Goal: Task Accomplishment & Management: Use online tool/utility

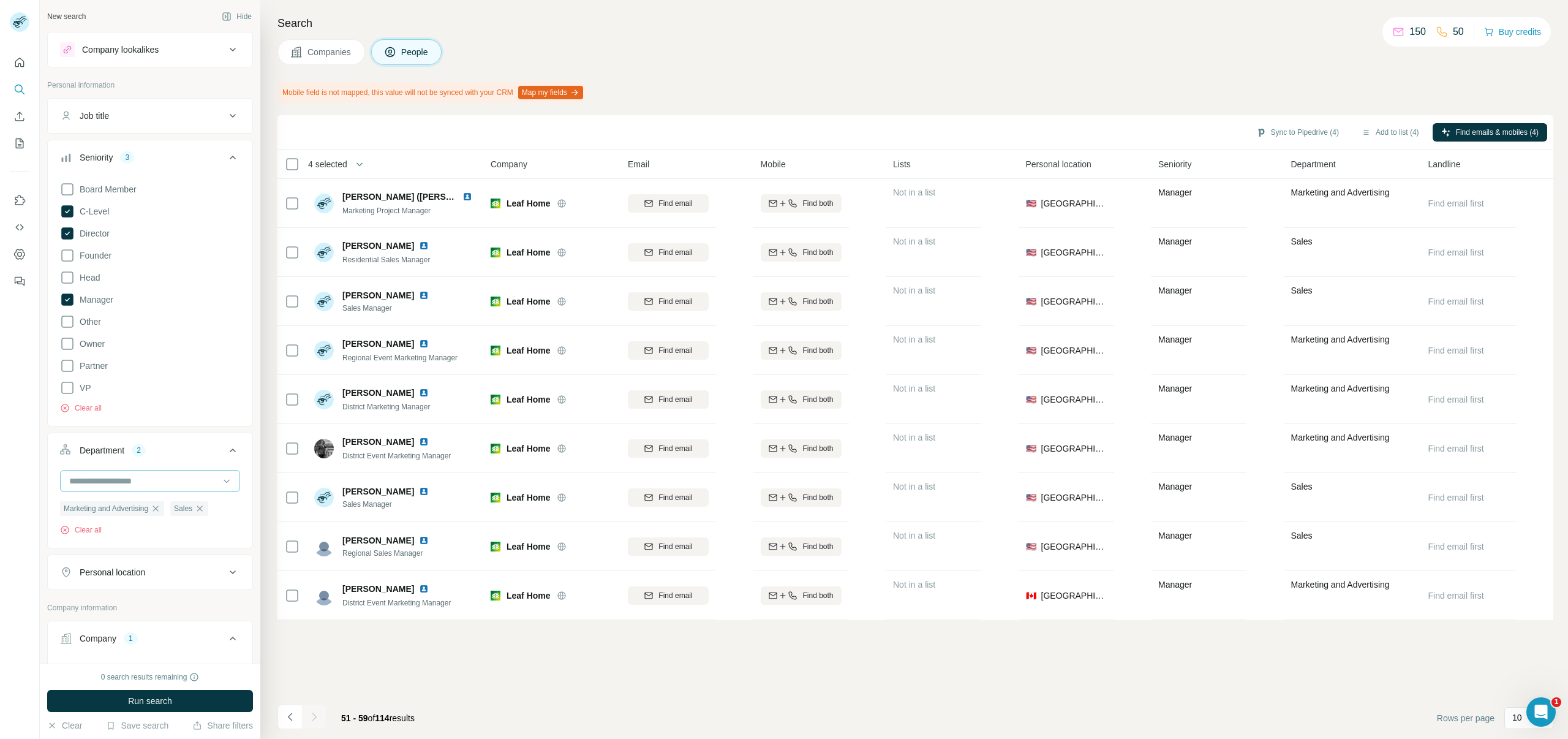
click at [143, 485] on input at bounding box center [144, 481] width 151 height 14
click at [214, 383] on div "Board Member C-Level Director Founder Head Manager Other Owner Partner VP Clear…" at bounding box center [150, 295] width 180 height 237
click at [81, 408] on button "Clear all" at bounding box center [80, 408] width 42 height 11
click at [95, 517] on div "Marketing and Advertising Sales Clear all" at bounding box center [150, 489] width 204 height 76
click at [93, 513] on button "Clear all" at bounding box center [80, 511] width 42 height 11
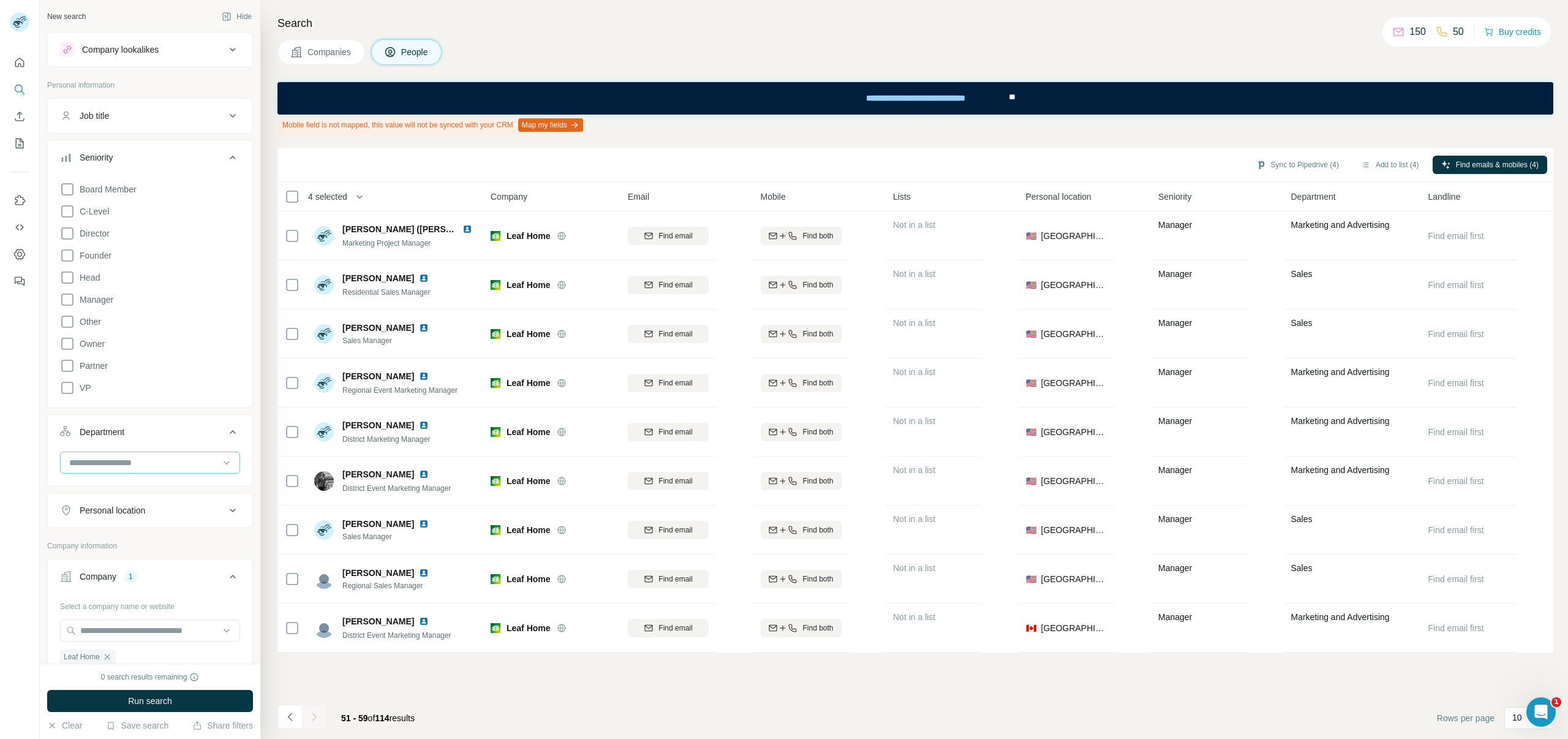
click at [104, 456] on input at bounding box center [144, 462] width 151 height 14
click at [170, 381] on div "Board Member C-Level Director Founder Head Manager Other Owner Partner VP" at bounding box center [150, 286] width 180 height 218
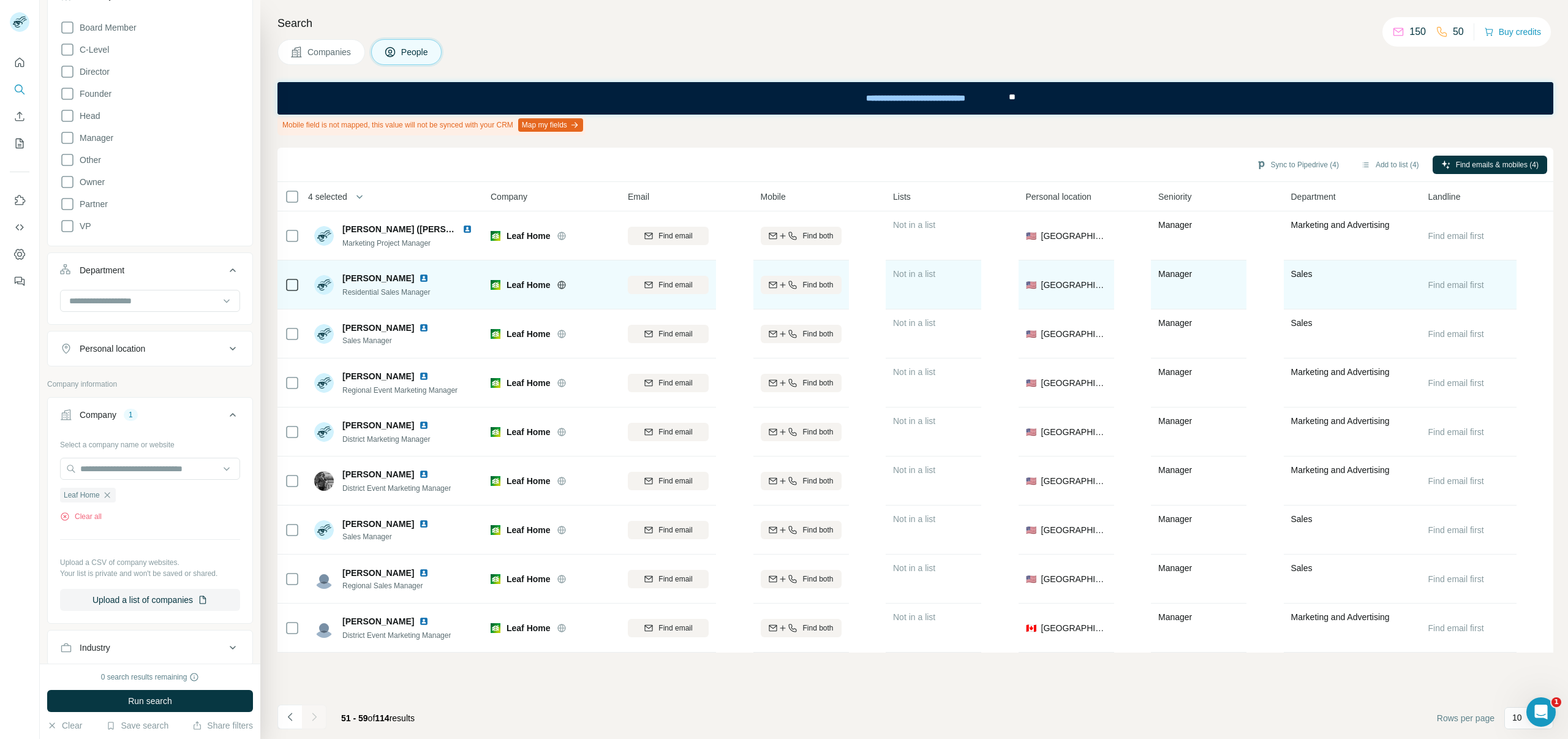
scroll to position [159, 0]
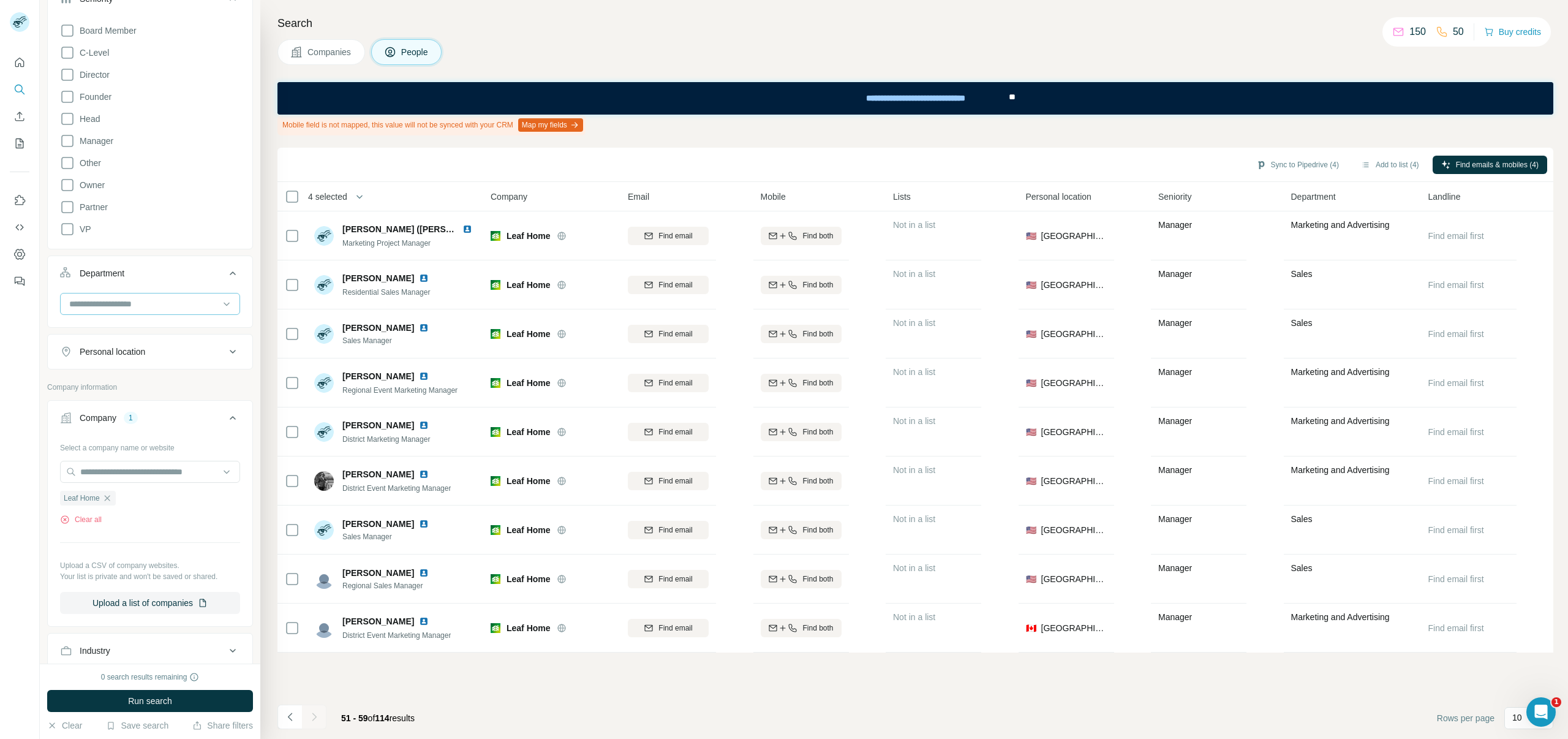
click at [133, 298] on input at bounding box center [144, 304] width 151 height 14
type input "****"
click at [91, 332] on p "Marketing and Advertising" at bounding box center [120, 331] width 98 height 12
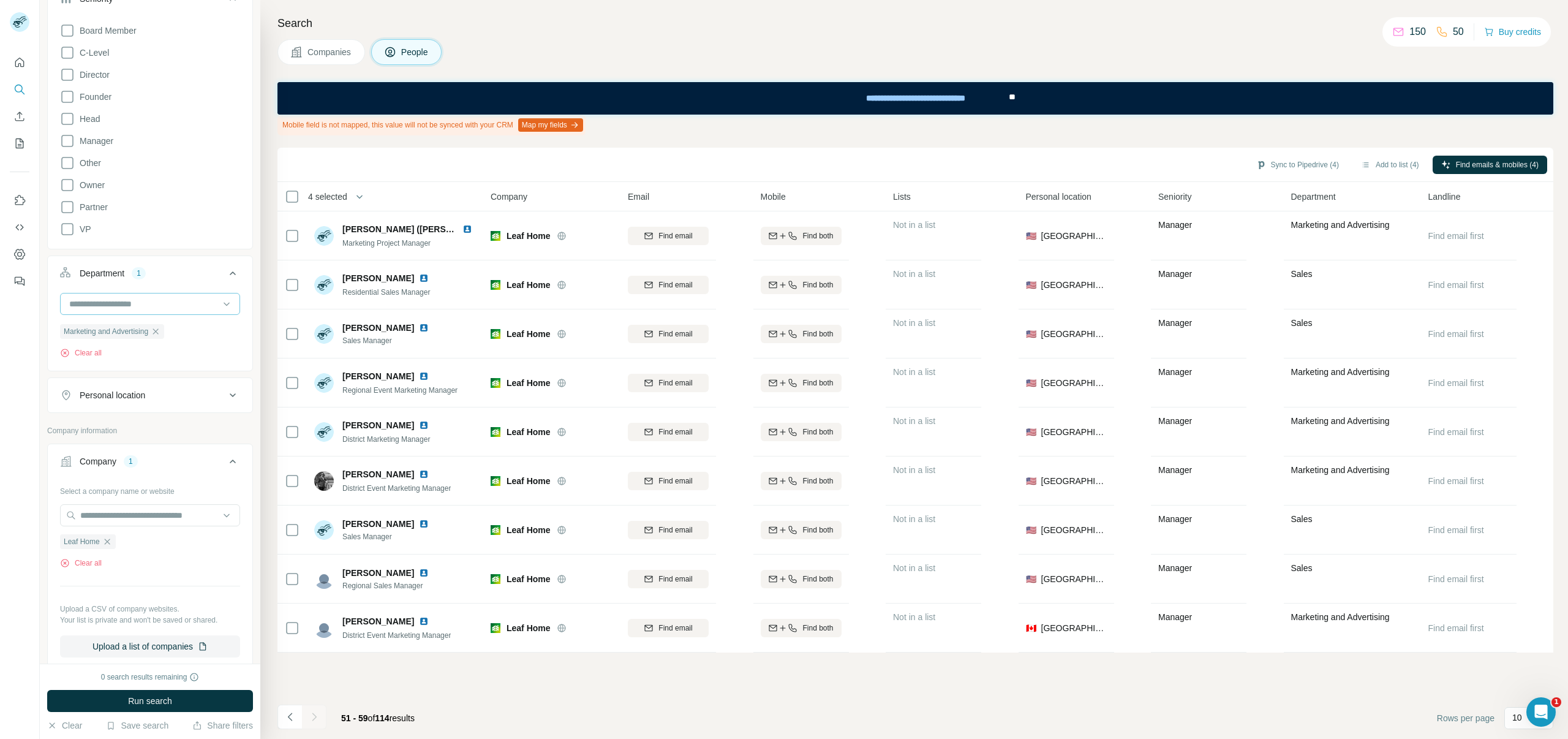
click at [179, 302] on input at bounding box center [144, 304] width 151 height 14
type input "*****"
click at [154, 330] on div "Sales" at bounding box center [150, 331] width 160 height 12
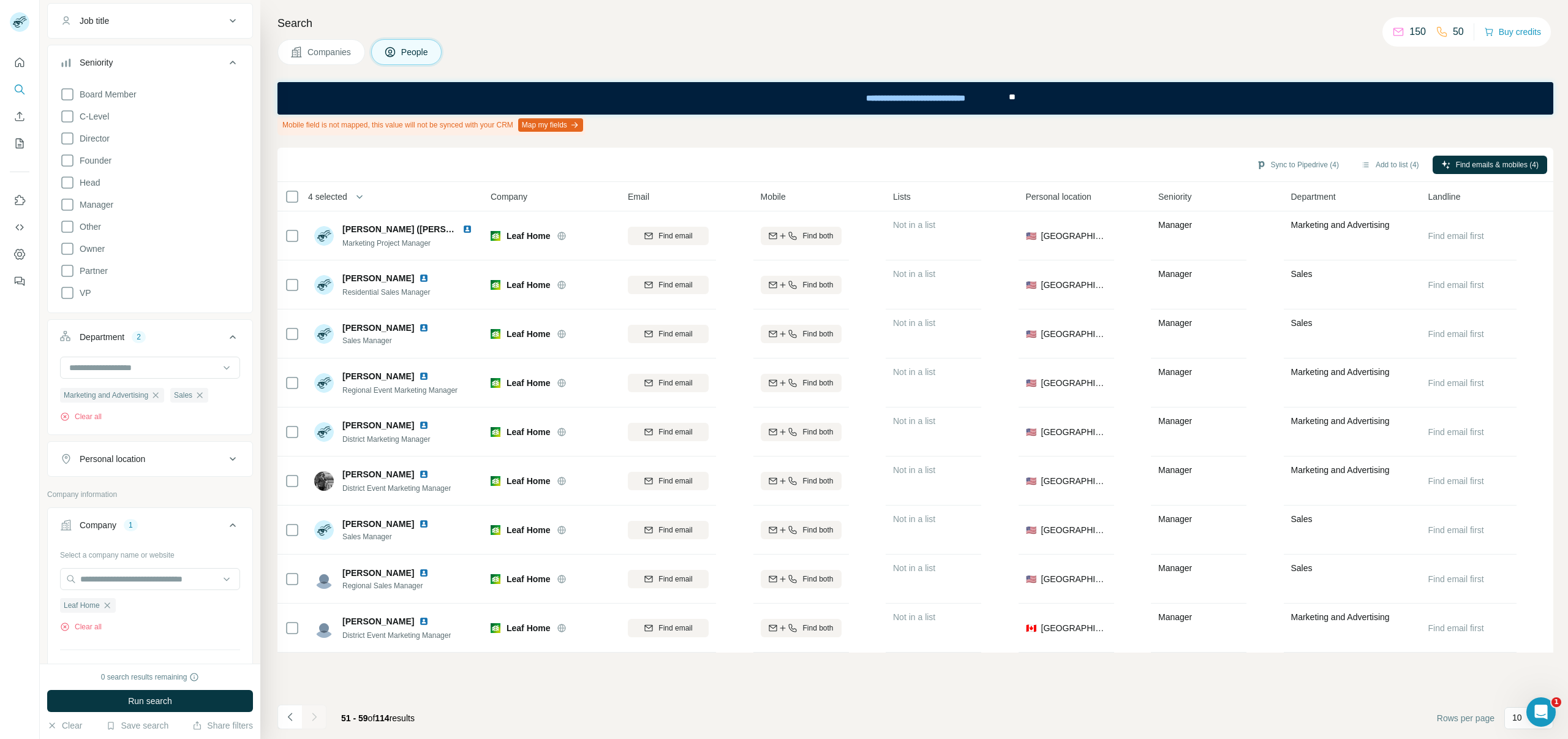
scroll to position [87, 0]
click at [64, 301] on icon at bounding box center [67, 300] width 14 height 14
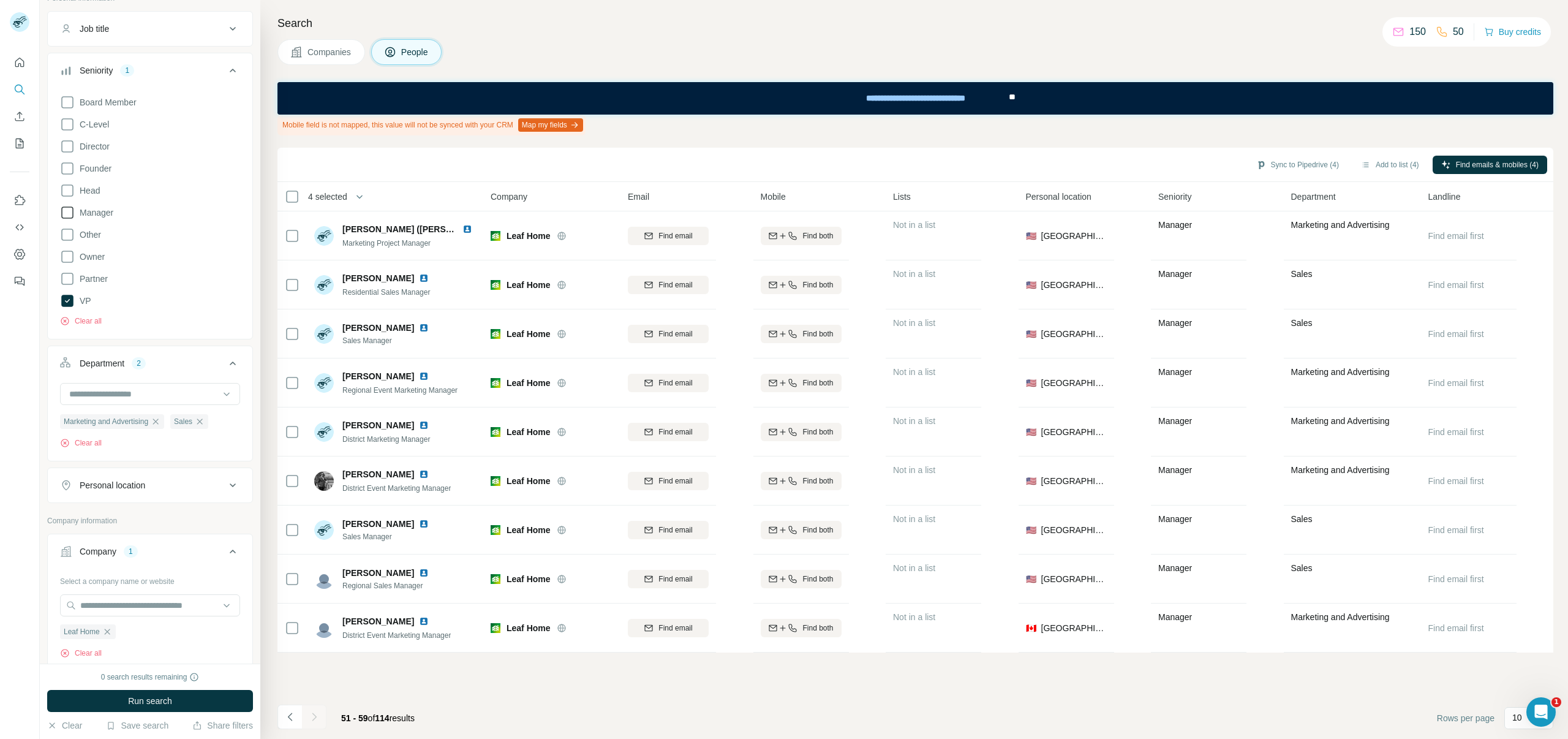
click at [66, 213] on icon at bounding box center [67, 212] width 14 height 14
click at [70, 146] on icon at bounding box center [67, 146] width 14 height 14
click at [1296, 164] on button "Sync to Pipedrive (4)" at bounding box center [1298, 165] width 100 height 18
